Goal: Transaction & Acquisition: Purchase product/service

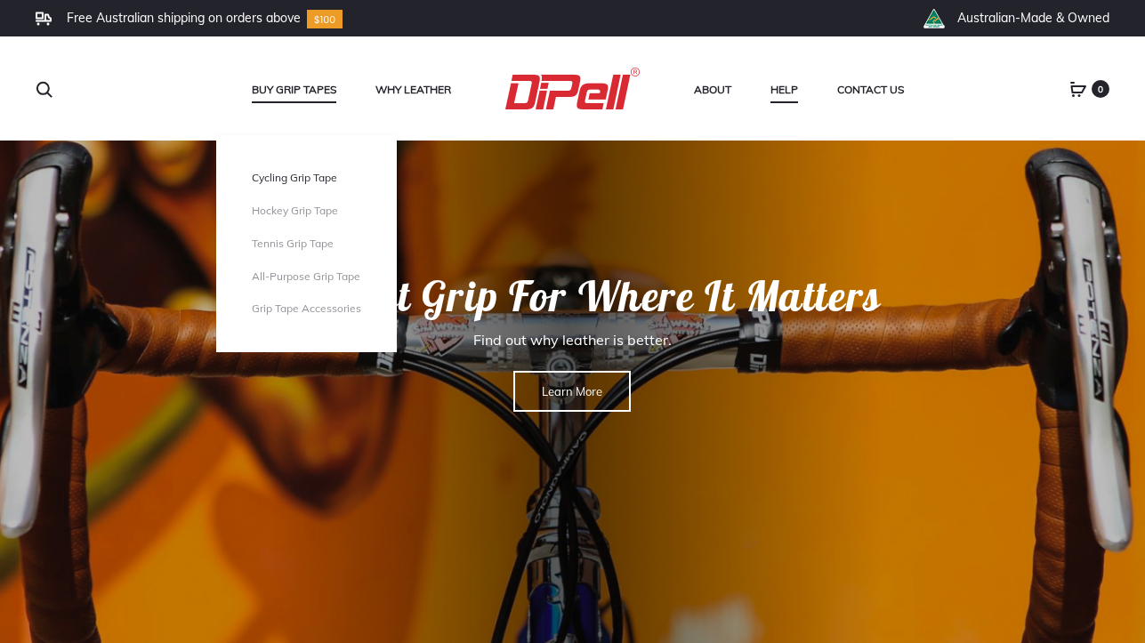
click at [286, 183] on link "Cycling Grip Tape" at bounding box center [306, 178] width 109 height 15
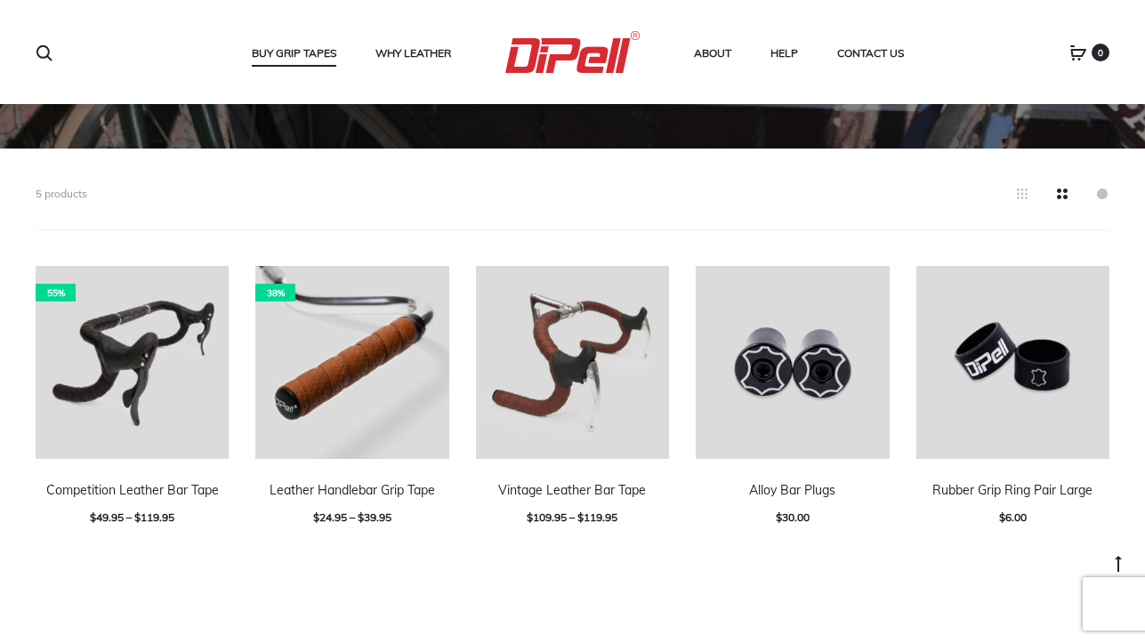
scroll to position [420, 0]
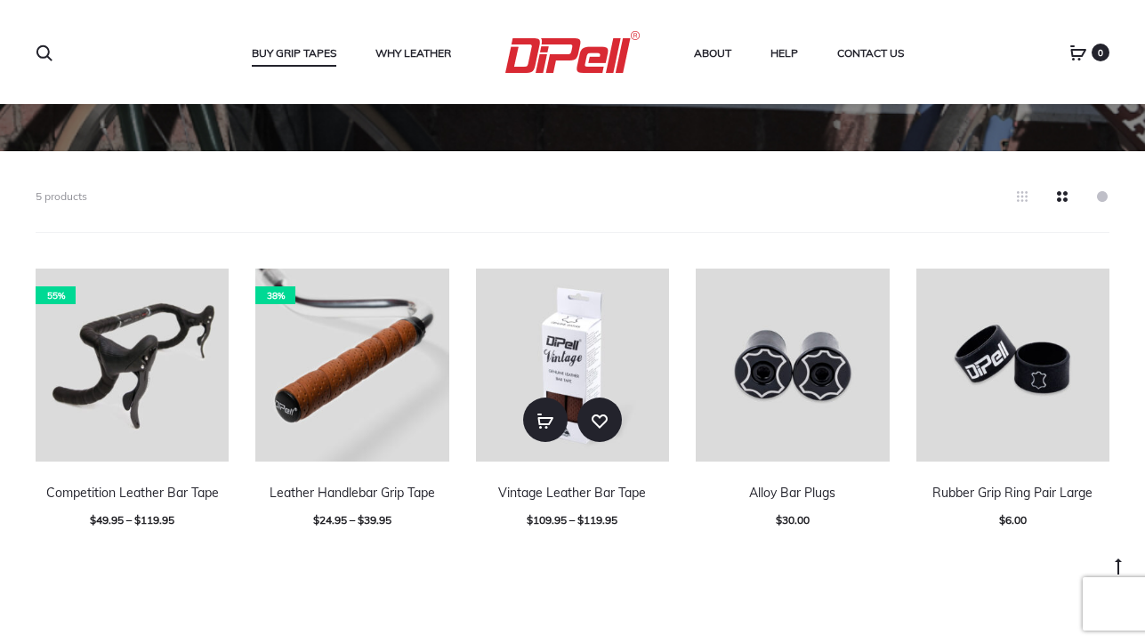
click at [543, 351] on img at bounding box center [572, 365] width 193 height 193
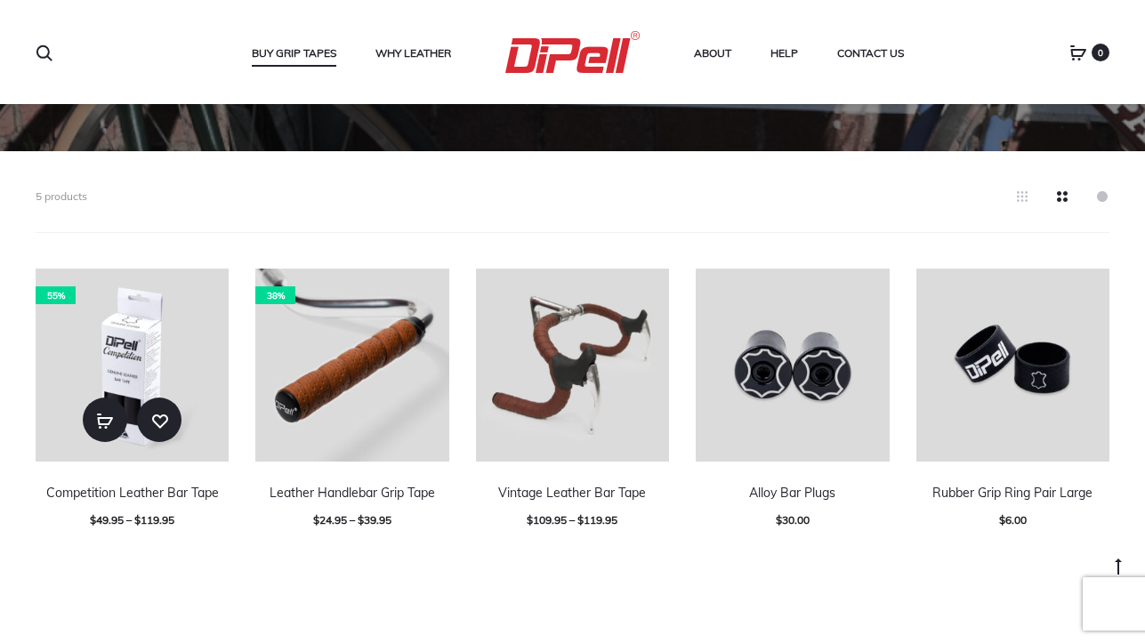
click at [97, 350] on img at bounding box center [132, 365] width 193 height 193
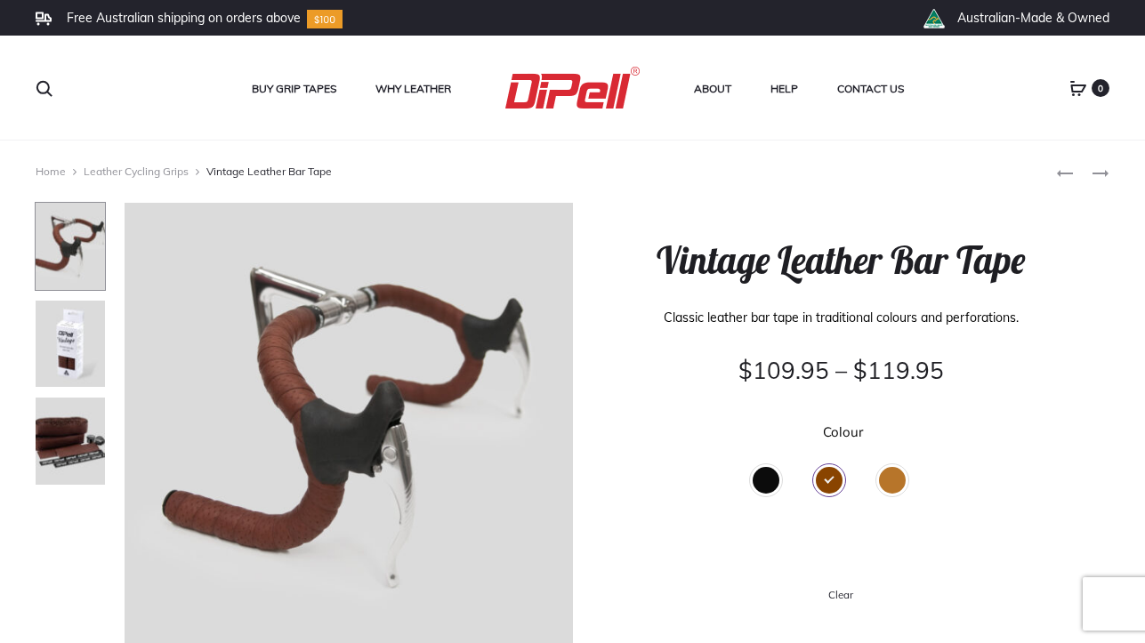
click at [769, 480] on div "Black" at bounding box center [766, 480] width 27 height 27
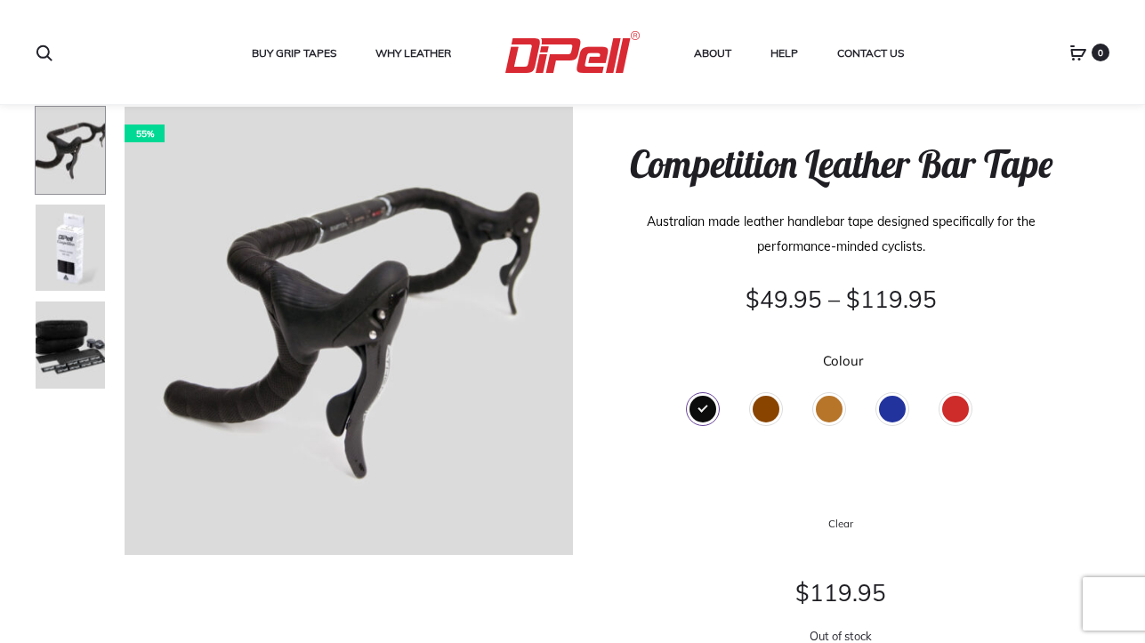
scroll to position [94, 0]
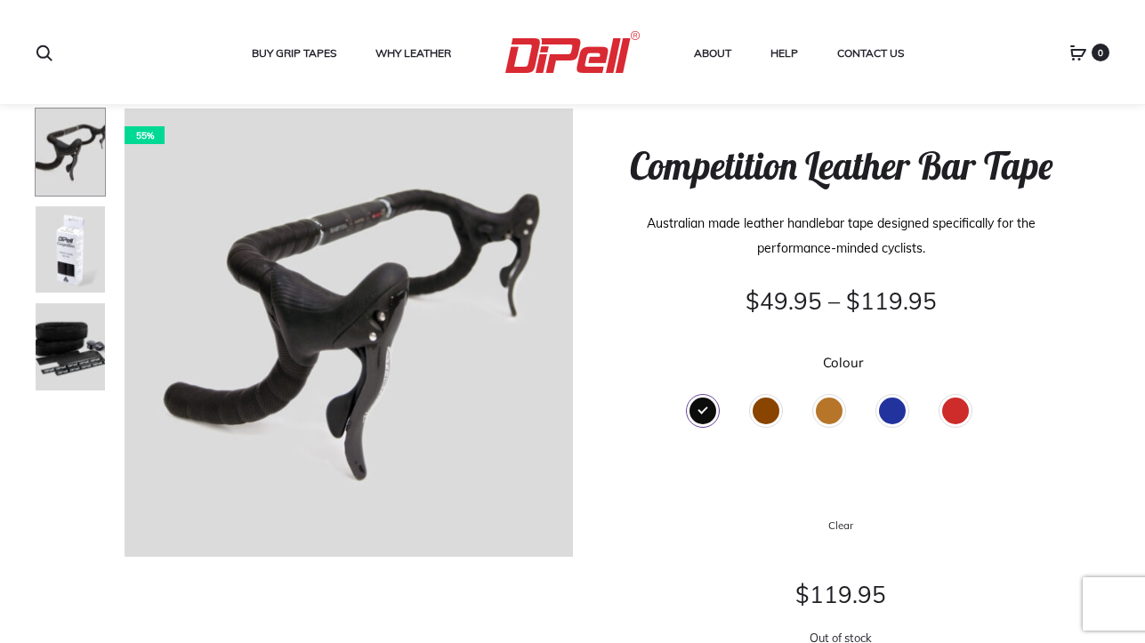
click at [769, 408] on div "Brown" at bounding box center [766, 411] width 27 height 27
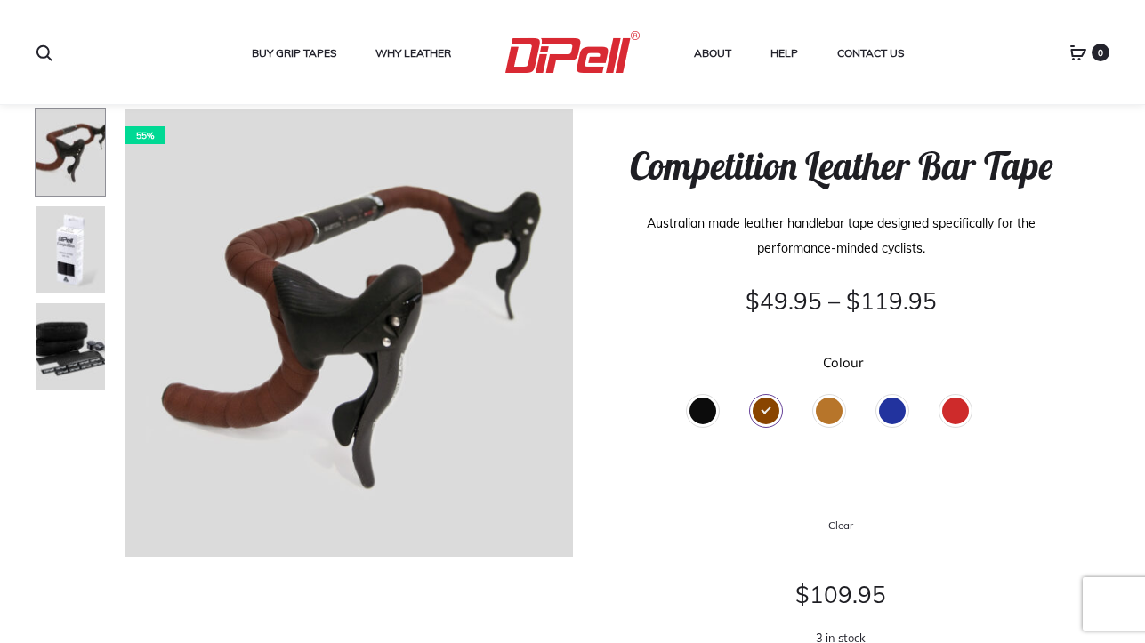
click at [829, 411] on div "Tan" at bounding box center [829, 411] width 27 height 27
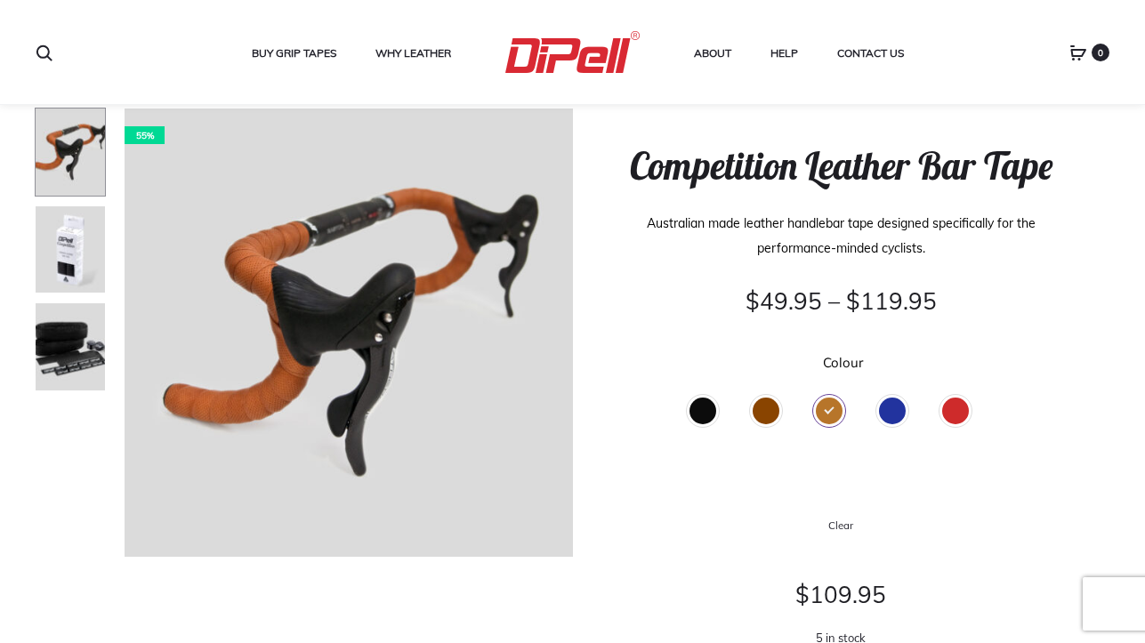
click at [893, 408] on div "Blue" at bounding box center [892, 411] width 27 height 27
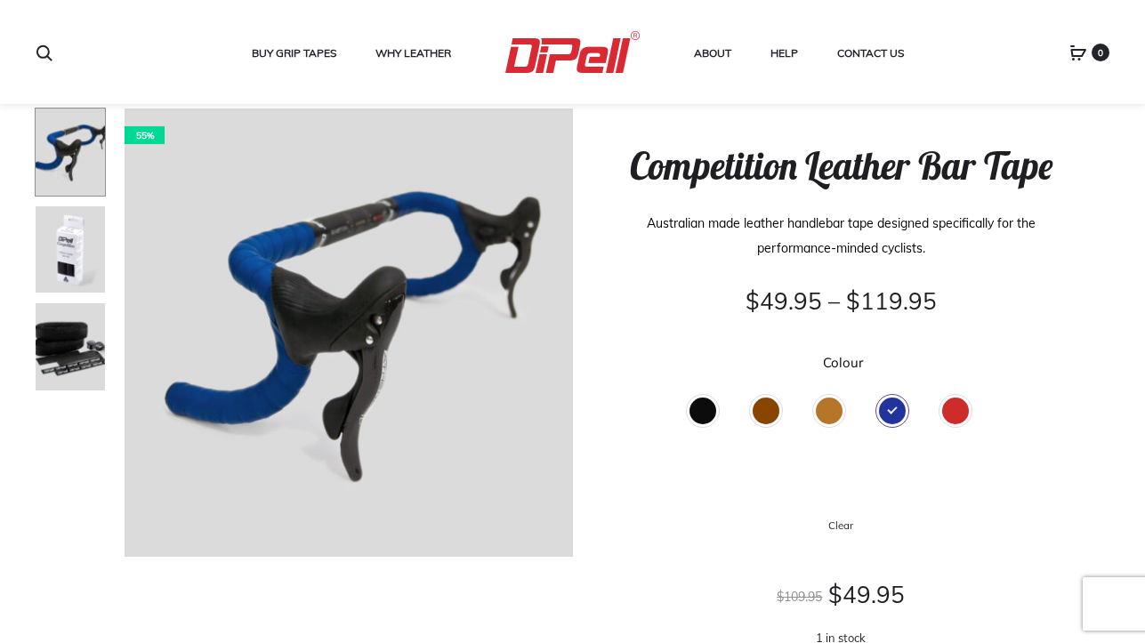
click at [951, 412] on div "Red" at bounding box center [955, 411] width 27 height 27
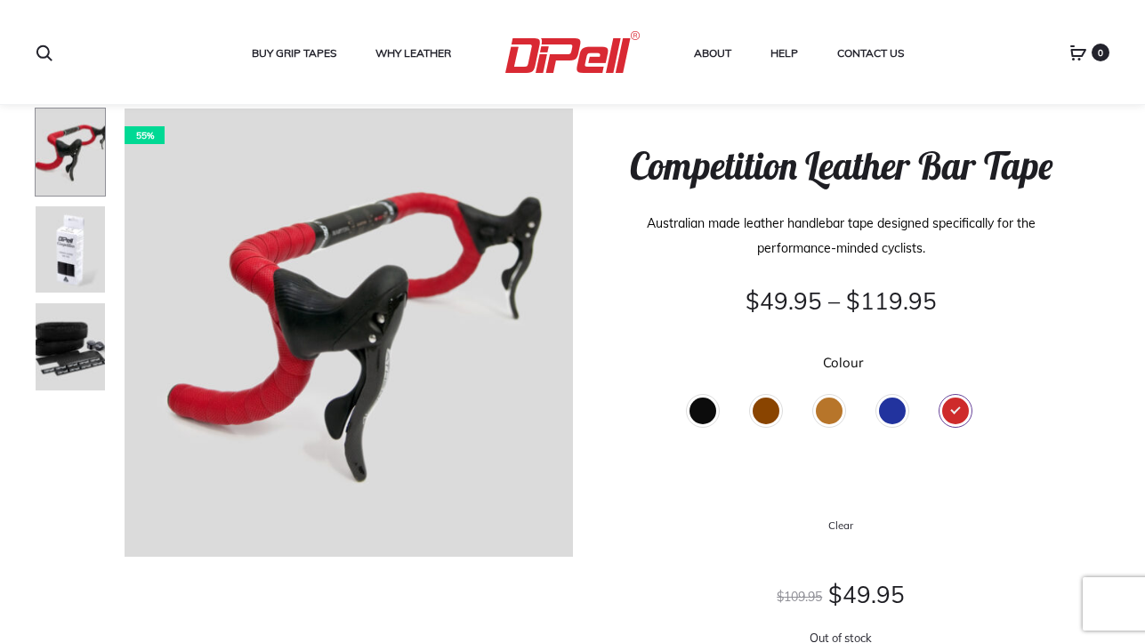
click at [703, 413] on div "Black" at bounding box center [702, 411] width 27 height 27
